Goal: Task Accomplishment & Management: Manage account settings

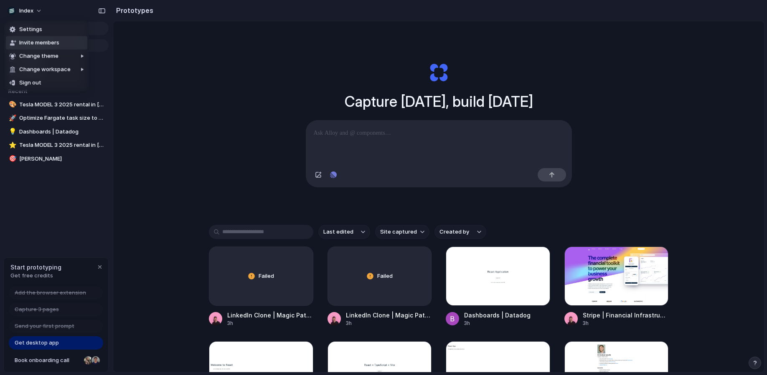
click at [49, 42] on span "Invite members" at bounding box center [39, 43] width 40 height 8
click at [31, 12] on span "Index" at bounding box center [26, 11] width 14 height 8
click at [34, 26] on span "Settings" at bounding box center [30, 29] width 23 height 8
click at [32, 13] on span "Index" at bounding box center [26, 11] width 14 height 8
click at [32, 13] on div "Settings Invite members Change theme Change workspace Sign out" at bounding box center [383, 187] width 767 height 375
